Goal: Task Accomplishment & Management: Use online tool/utility

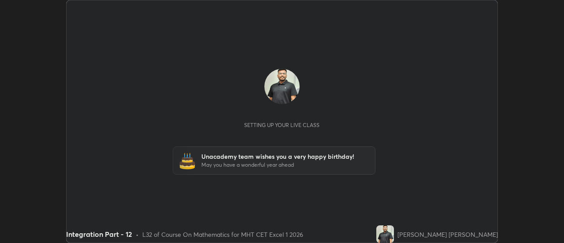
scroll to position [243, 563]
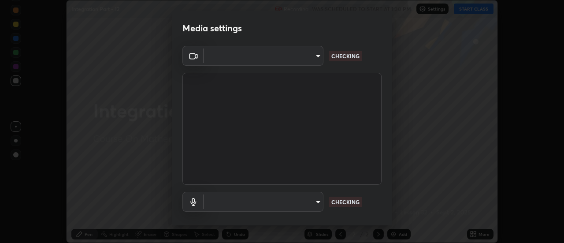
click at [321, 203] on body "Erase all Integration Part - 12 Recording WAS SCHEDULED TO START AT 1:30 PM Set…" at bounding box center [282, 121] width 564 height 243
type input "4eebad9fb2b760257747d3faba0537f77ebfd590b97cb0ff6e10e17389be776b"
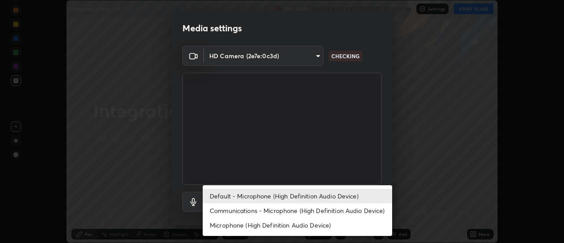
click at [323, 208] on li "Communications - Microphone (High Definition Audio Device)" at bounding box center [297, 210] width 189 height 15
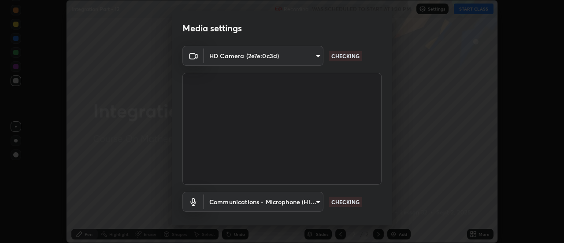
click at [321, 200] on body "Erase all Integration Part - 12 Recording WAS SCHEDULED TO START AT 1:30 PM Set…" at bounding box center [282, 121] width 564 height 243
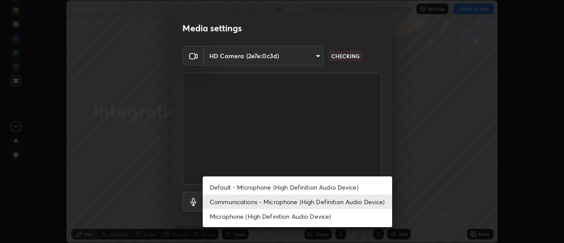
click at [316, 184] on li "Default - Microphone (High Definition Audio Device)" at bounding box center [297, 187] width 189 height 15
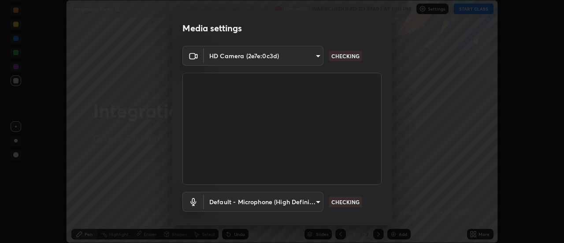
type input "default"
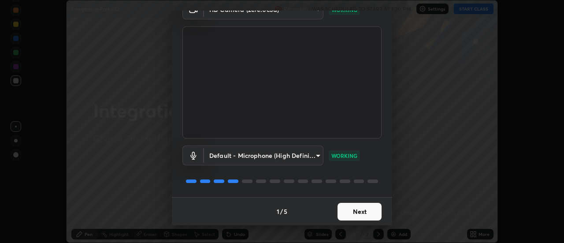
click at [375, 211] on button "Next" at bounding box center [359, 212] width 44 height 18
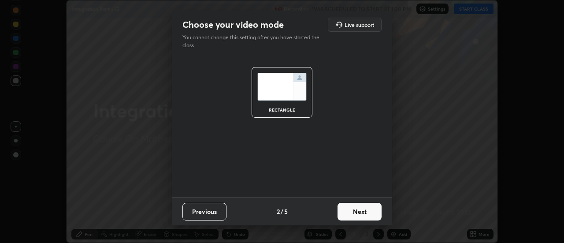
click at [378, 212] on button "Next" at bounding box center [359, 212] width 44 height 18
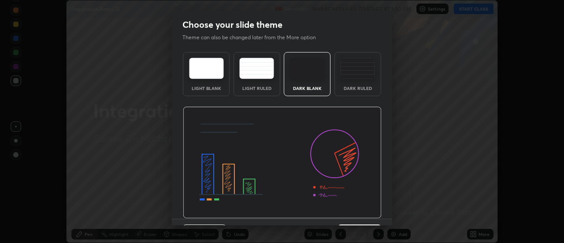
scroll to position [22, 0]
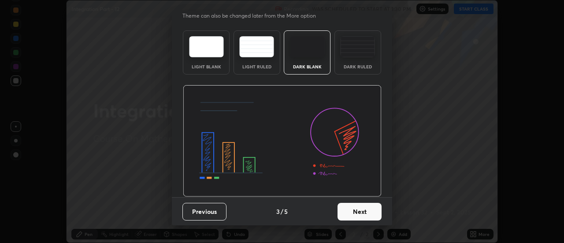
click at [369, 207] on button "Next" at bounding box center [359, 212] width 44 height 18
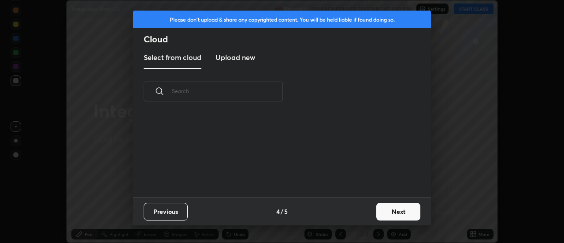
click at [388, 215] on button "Next" at bounding box center [398, 212] width 44 height 18
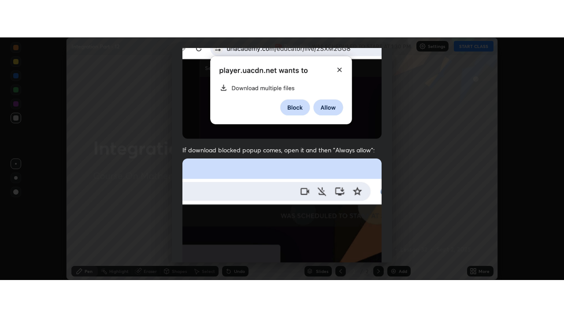
scroll to position [226, 0]
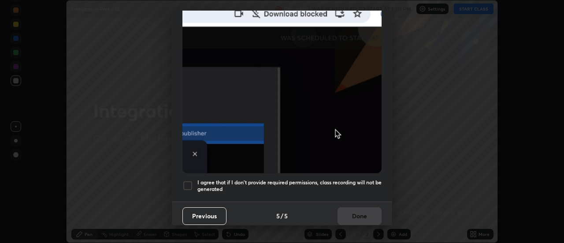
click at [188, 184] on div at bounding box center [187, 185] width 11 height 11
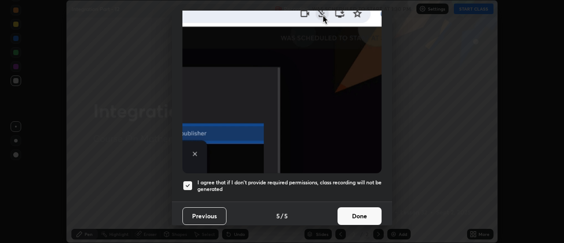
click at [361, 211] on button "Done" at bounding box center [359, 216] width 44 height 18
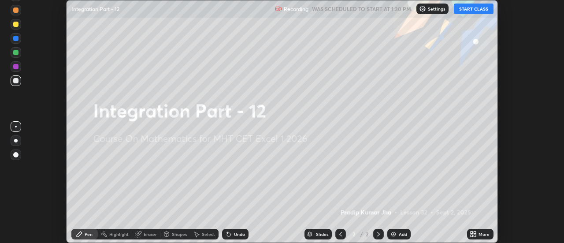
click at [477, 14] on button "START CLASS" at bounding box center [474, 9] width 40 height 11
click at [475, 232] on icon at bounding box center [475, 232] width 2 height 2
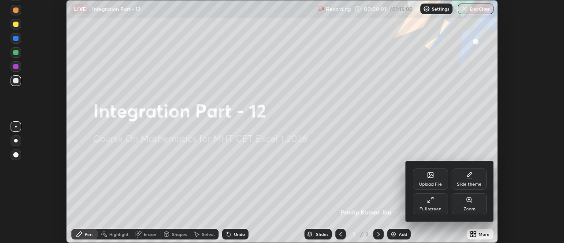
click at [443, 209] on div "Full screen" at bounding box center [430, 203] width 35 height 21
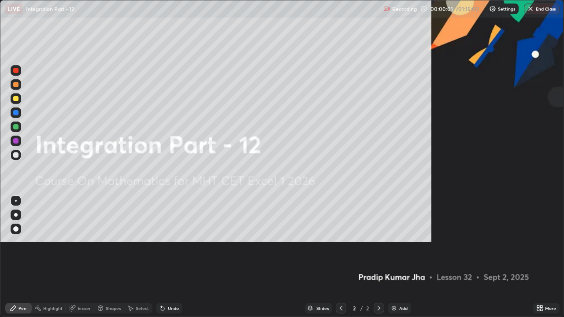
scroll to position [317, 564]
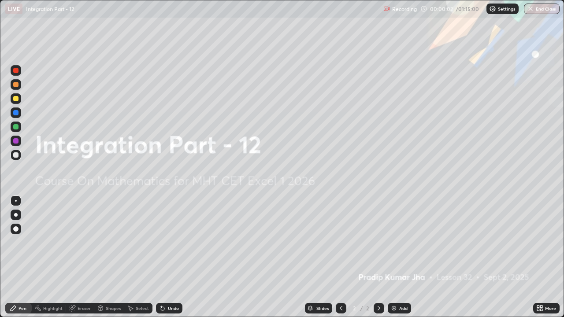
click at [397, 242] on div "Add" at bounding box center [399, 308] width 23 height 11
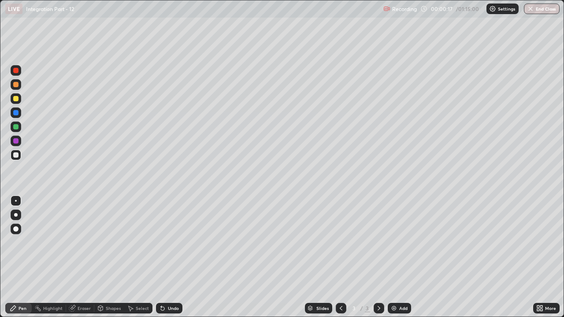
click at [17, 86] on div at bounding box center [15, 84] width 5 height 5
click at [16, 97] on div at bounding box center [15, 98] width 5 height 5
click at [20, 157] on div at bounding box center [16, 155] width 11 height 11
click at [17, 103] on div at bounding box center [16, 98] width 11 height 11
click at [17, 85] on div at bounding box center [15, 84] width 5 height 5
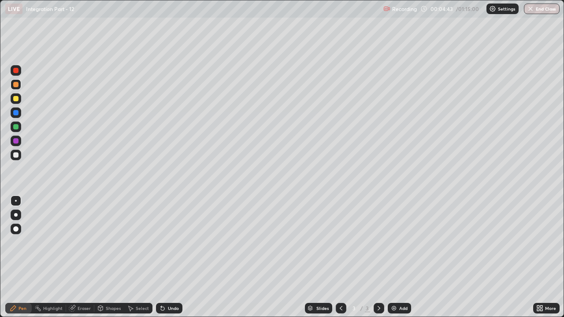
click at [166, 242] on div "Undo" at bounding box center [169, 308] width 26 height 11
click at [111, 242] on div "Shapes" at bounding box center [113, 308] width 15 height 4
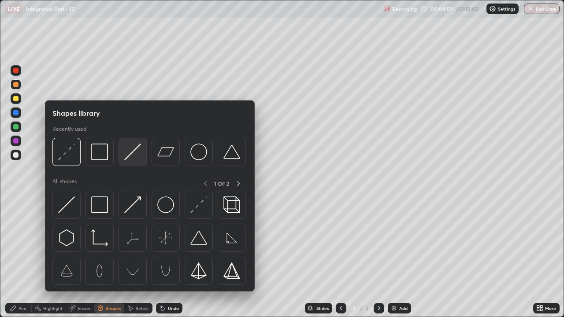
click at [128, 153] on img at bounding box center [132, 152] width 17 height 17
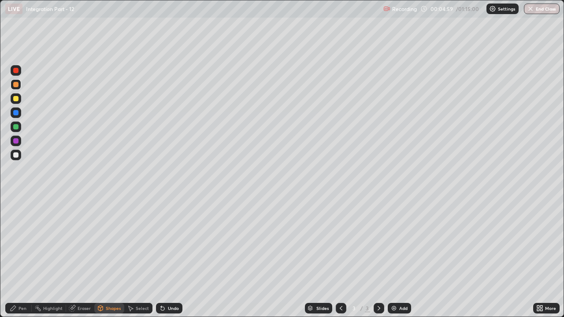
click at [15, 131] on div at bounding box center [16, 127] width 11 height 11
click at [15, 242] on icon at bounding box center [13, 308] width 5 height 5
click at [15, 156] on div at bounding box center [15, 154] width 5 height 5
click at [15, 98] on div at bounding box center [15, 98] width 5 height 5
click at [17, 85] on div at bounding box center [15, 84] width 5 height 5
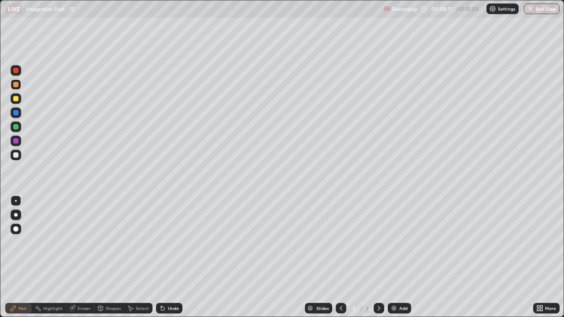
click at [168, 242] on div "Undo" at bounding box center [173, 308] width 11 height 4
click at [162, 242] on icon at bounding box center [163, 309] width 4 height 4
click at [163, 242] on icon at bounding box center [162, 308] width 7 height 7
click at [166, 242] on div "Undo" at bounding box center [169, 308] width 26 height 11
click at [340, 242] on div at bounding box center [341, 308] width 11 height 18
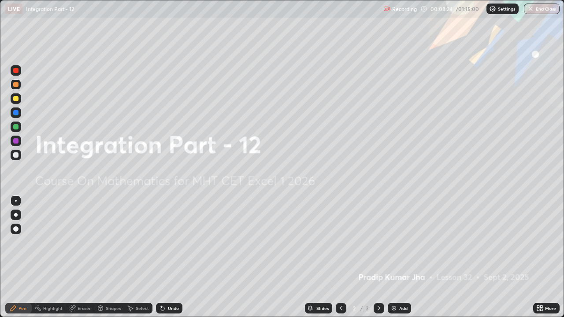
click at [377, 242] on icon at bounding box center [378, 308] width 7 height 7
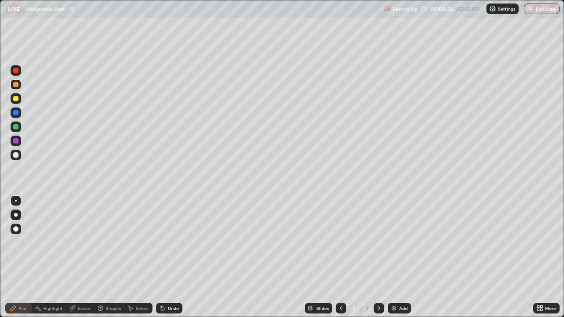
click at [15, 153] on div at bounding box center [15, 154] width 5 height 5
click at [70, 242] on icon at bounding box center [72, 309] width 6 height 6
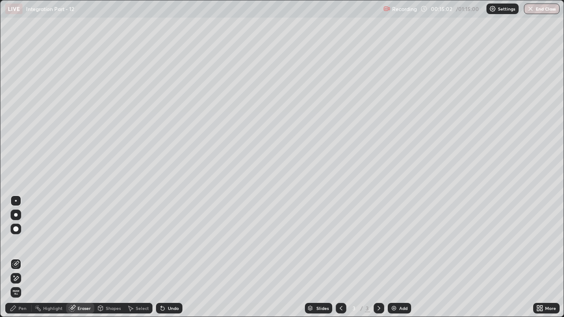
click at [376, 242] on icon at bounding box center [378, 308] width 7 height 7
click at [395, 242] on img at bounding box center [393, 308] width 7 height 7
click at [15, 242] on div "Pen" at bounding box center [18, 308] width 26 height 11
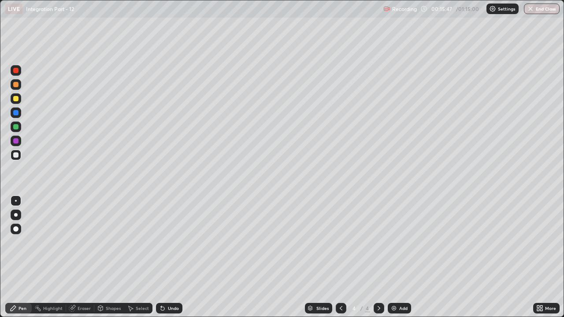
click at [170, 242] on div "Undo" at bounding box center [173, 308] width 11 height 4
click at [172, 242] on div "Undo" at bounding box center [173, 308] width 11 height 4
click at [20, 102] on div at bounding box center [16, 98] width 11 height 11
click at [16, 127] on div at bounding box center [15, 126] width 5 height 5
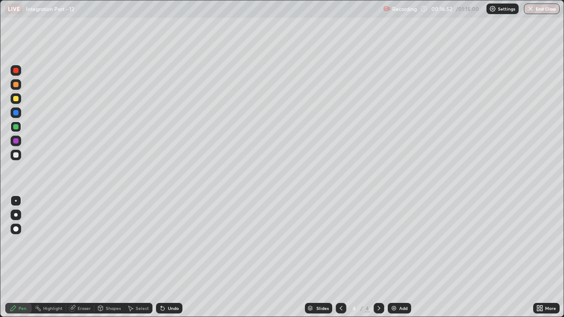
click at [15, 157] on div at bounding box center [15, 154] width 5 height 5
click at [173, 242] on div "Undo" at bounding box center [173, 308] width 11 height 4
click at [16, 99] on div at bounding box center [15, 98] width 5 height 5
click at [173, 242] on div "Undo" at bounding box center [169, 308] width 26 height 11
click at [171, 242] on div "Undo" at bounding box center [169, 308] width 26 height 11
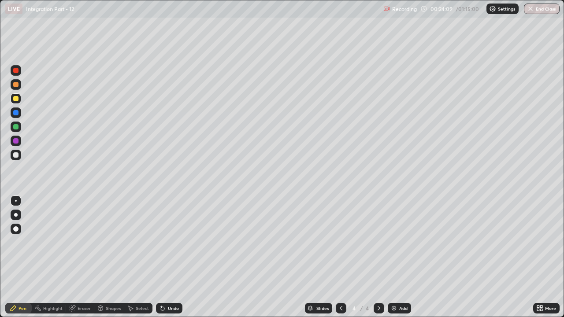
click at [169, 242] on div "Undo" at bounding box center [173, 308] width 11 height 4
click at [19, 156] on div at bounding box center [16, 155] width 11 height 11
click at [161, 242] on icon at bounding box center [163, 309] width 4 height 4
click at [168, 242] on div "Undo" at bounding box center [173, 308] width 11 height 4
click at [166, 242] on div "Undo" at bounding box center [169, 308] width 26 height 11
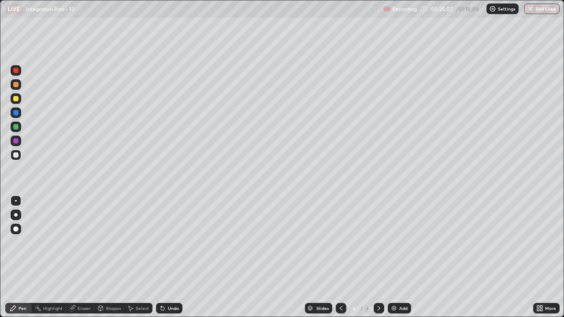
click at [166, 242] on div "Undo" at bounding box center [169, 308] width 26 height 11
click at [402, 242] on div "Add" at bounding box center [403, 308] width 8 height 4
click at [340, 242] on icon at bounding box center [340, 308] width 7 height 7
click at [376, 242] on icon at bounding box center [378, 308] width 7 height 7
click at [340, 242] on div at bounding box center [341, 308] width 11 height 18
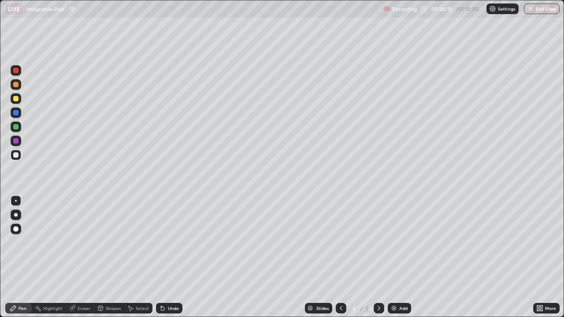
click at [378, 242] on div at bounding box center [378, 308] width 11 height 11
click at [339, 242] on icon at bounding box center [340, 308] width 7 height 7
click at [377, 242] on icon at bounding box center [378, 308] width 7 height 7
click at [336, 242] on div at bounding box center [341, 308] width 11 height 11
click at [378, 242] on icon at bounding box center [378, 308] width 7 height 7
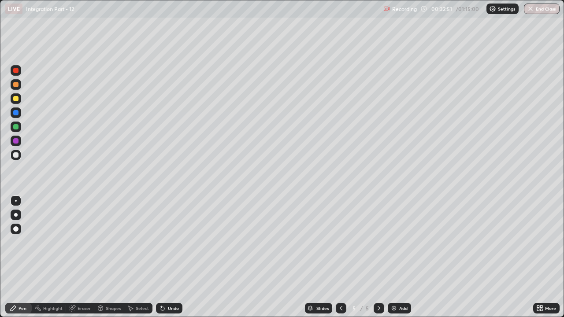
click at [400, 242] on div "Add" at bounding box center [399, 308] width 23 height 11
click at [340, 242] on icon at bounding box center [340, 308] width 7 height 7
click at [378, 242] on icon at bounding box center [378, 308] width 7 height 7
click at [19, 242] on div "Pen" at bounding box center [22, 308] width 8 height 4
click at [16, 95] on div at bounding box center [16, 98] width 11 height 11
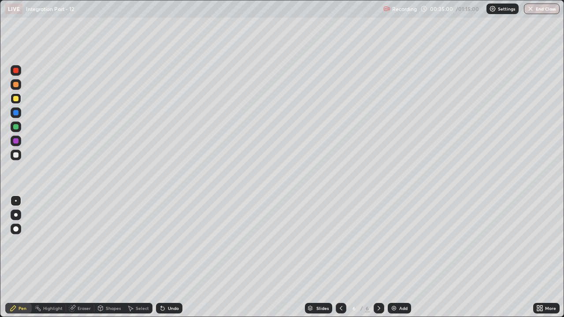
click at [21, 128] on div at bounding box center [16, 127] width 11 height 11
click at [174, 242] on div "Undo" at bounding box center [173, 308] width 11 height 4
click at [176, 242] on div "Undo" at bounding box center [173, 308] width 11 height 4
click at [17, 242] on div "Pen" at bounding box center [18, 308] width 26 height 11
click at [15, 155] on div at bounding box center [15, 154] width 5 height 5
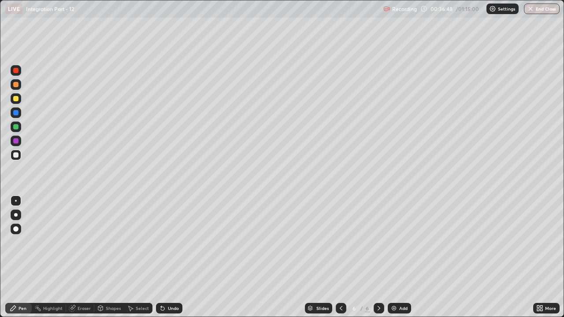
click at [16, 126] on div at bounding box center [15, 126] width 5 height 5
click at [15, 154] on div at bounding box center [15, 154] width 5 height 5
click at [395, 242] on img at bounding box center [393, 308] width 7 height 7
click at [26, 242] on div "Erase all" at bounding box center [15, 159] width 21 height 282
click at [19, 99] on div at bounding box center [16, 98] width 11 height 11
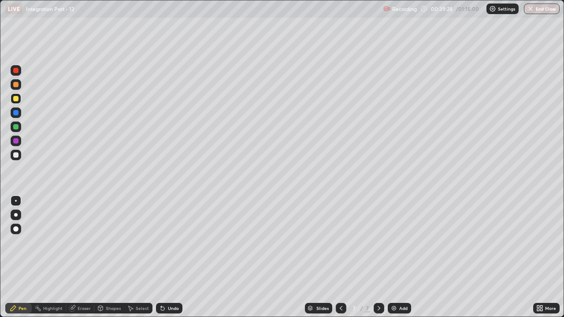
click at [340, 242] on icon at bounding box center [340, 308] width 7 height 7
click at [377, 242] on icon at bounding box center [378, 308] width 7 height 7
click at [15, 153] on div at bounding box center [15, 154] width 5 height 5
click at [164, 242] on icon at bounding box center [162, 308] width 7 height 7
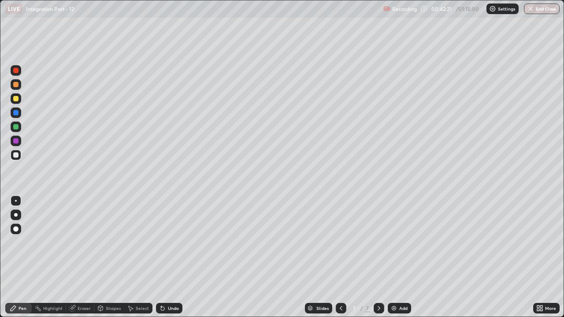
click at [160, 242] on icon at bounding box center [162, 308] width 7 height 7
click at [168, 242] on div "Undo" at bounding box center [173, 308] width 11 height 4
click at [168, 242] on div "Undo" at bounding box center [169, 308] width 26 height 11
click at [103, 242] on icon at bounding box center [100, 308] width 7 height 7
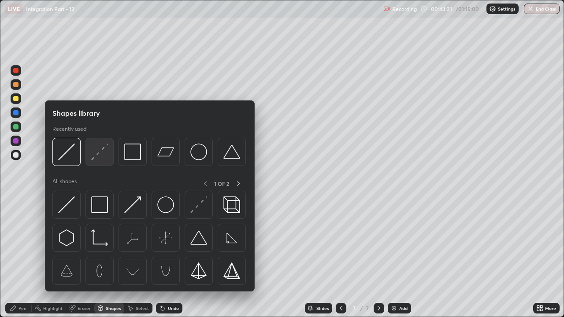
click at [102, 153] on img at bounding box center [99, 152] width 17 height 17
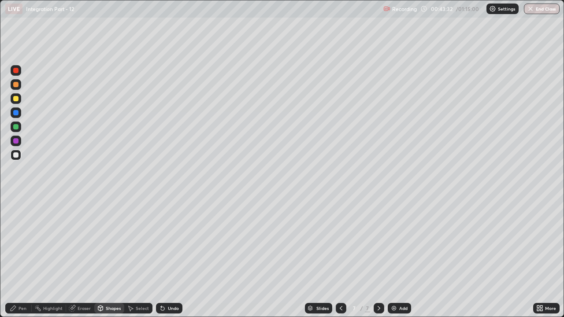
click at [20, 128] on div at bounding box center [16, 127] width 11 height 11
click at [15, 242] on div "Pen" at bounding box center [18, 308] width 26 height 11
click at [15, 155] on div at bounding box center [15, 154] width 5 height 5
click at [16, 97] on div at bounding box center [15, 98] width 5 height 5
click at [20, 154] on div at bounding box center [16, 155] width 11 height 11
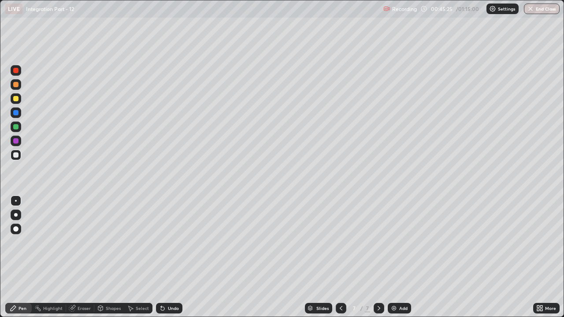
click at [169, 242] on div "Undo" at bounding box center [173, 308] width 11 height 4
click at [165, 242] on div "Undo" at bounding box center [169, 308] width 26 height 11
click at [164, 242] on icon at bounding box center [162, 308] width 7 height 7
click at [162, 242] on icon at bounding box center [163, 309] width 4 height 4
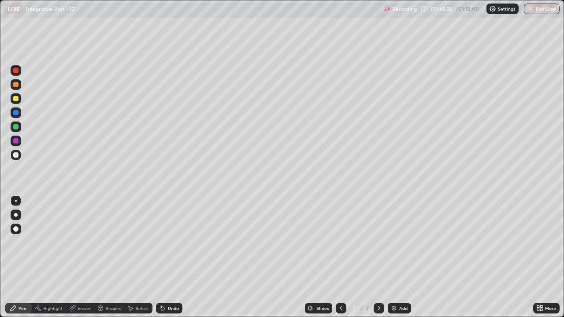
click at [161, 242] on icon at bounding box center [163, 309] width 4 height 4
click at [15, 130] on div at bounding box center [16, 127] width 11 height 11
click at [12, 155] on div at bounding box center [16, 155] width 11 height 11
click at [401, 242] on div "Add" at bounding box center [403, 308] width 8 height 4
click at [18, 100] on div at bounding box center [15, 98] width 5 height 5
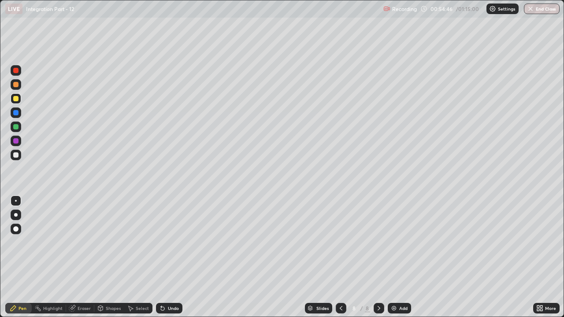
click at [19, 156] on div at bounding box center [16, 155] width 11 height 11
click at [17, 96] on div at bounding box center [15, 98] width 5 height 5
click at [16, 85] on div at bounding box center [15, 84] width 5 height 5
click at [15, 127] on div at bounding box center [15, 126] width 5 height 5
click at [15, 157] on div at bounding box center [15, 154] width 5 height 5
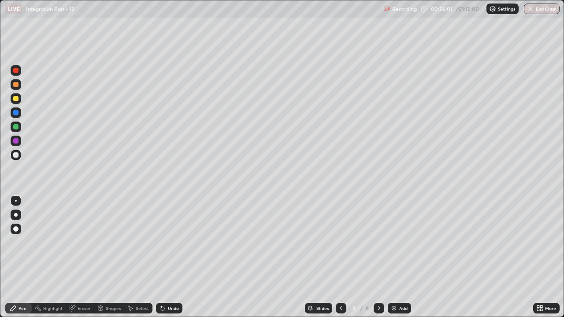
click at [166, 242] on div "Undo" at bounding box center [169, 308] width 26 height 11
click at [541, 13] on button "End Class" at bounding box center [542, 9] width 36 height 11
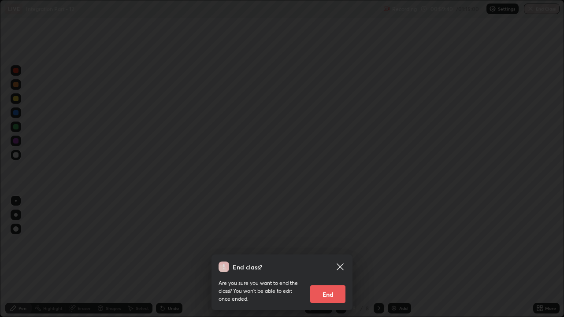
click at [337, 242] on button "End" at bounding box center [327, 294] width 35 height 18
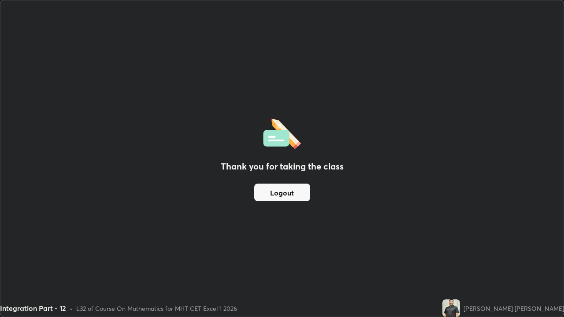
click at [292, 194] on button "Logout" at bounding box center [282, 193] width 56 height 18
click at [288, 187] on button "Logout" at bounding box center [282, 193] width 56 height 18
